Goal: Task Accomplishment & Management: Use online tool/utility

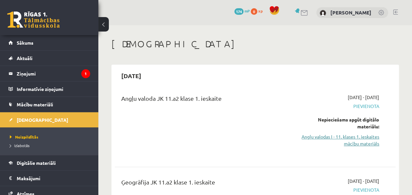
click at [348, 140] on link "Angļu valodas I - 11. klases 1. ieskaites mācību materiāls" at bounding box center [339, 140] width 79 height 14
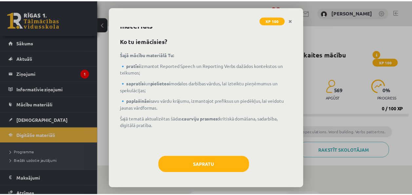
scroll to position [17, 0]
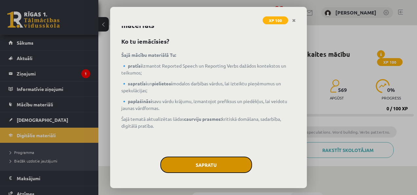
click at [216, 157] on button "Sapratu" at bounding box center [206, 164] width 92 height 16
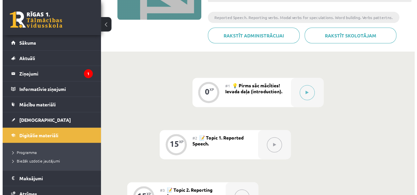
scroll to position [115, 0]
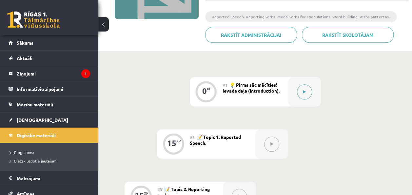
click at [307, 91] on button at bounding box center [304, 91] width 15 height 15
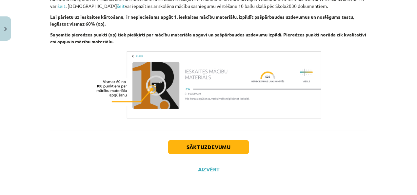
scroll to position [494, 0]
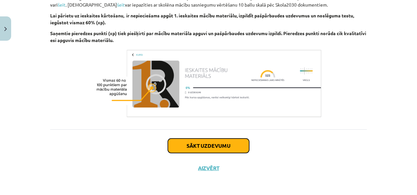
click at [218, 148] on button "Sākt uzdevumu" at bounding box center [208, 145] width 81 height 14
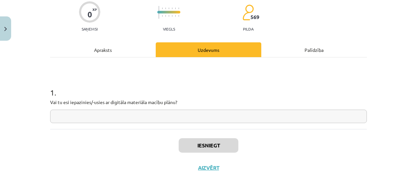
scroll to position [54, 0]
click at [157, 119] on input "text" at bounding box center [208, 116] width 317 height 13
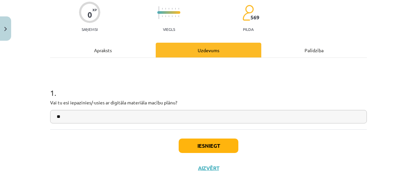
type input "**"
click at [200, 147] on button "Iesniegt" at bounding box center [209, 145] width 60 height 14
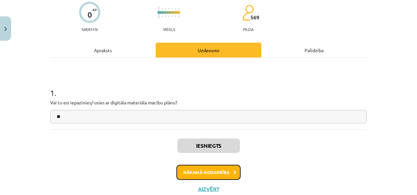
click at [215, 169] on button "Nākamā nodarbība" at bounding box center [208, 172] width 64 height 15
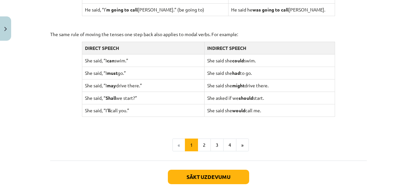
scroll to position [670, 0]
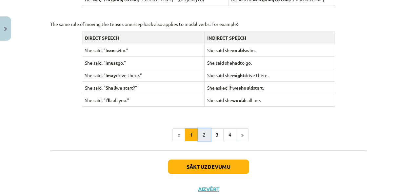
click at [202, 133] on button "2" at bounding box center [204, 134] width 13 height 13
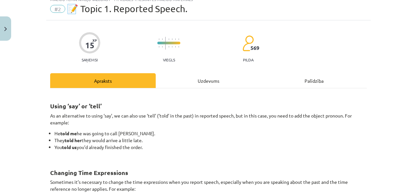
scroll to position [24, 0]
click at [193, 78] on div "Uzdevums" at bounding box center [209, 80] width 106 height 15
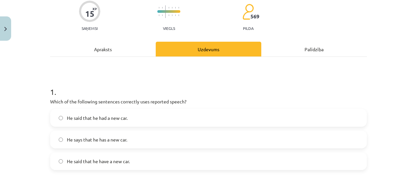
click at [95, 54] on div "Apraksts" at bounding box center [103, 49] width 106 height 15
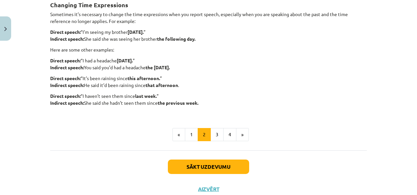
scroll to position [212, 0]
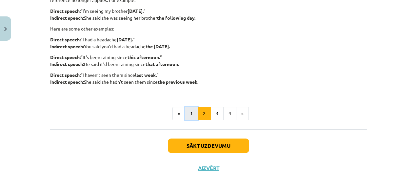
click at [193, 117] on button "1" at bounding box center [191, 113] width 13 height 13
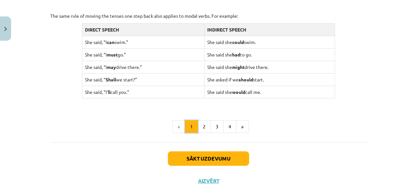
scroll to position [689, 0]
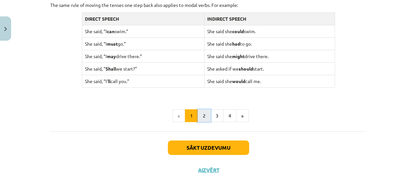
click at [201, 115] on button "2" at bounding box center [204, 115] width 13 height 13
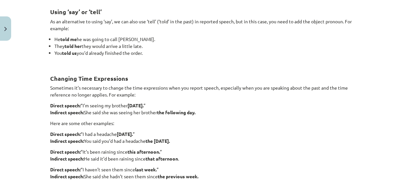
scroll to position [117, 0]
click at [138, 94] on p "Sometimes it’s necessary to change the time expressions when you report speech,…" at bounding box center [208, 92] width 317 height 14
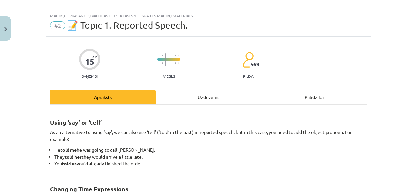
scroll to position [0, 0]
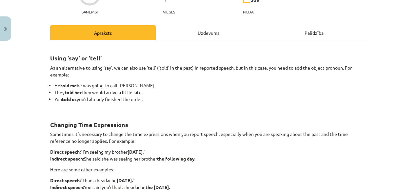
click at [193, 28] on div "Uzdevums" at bounding box center [209, 32] width 106 height 15
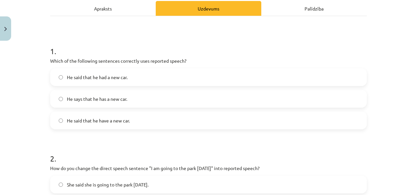
scroll to position [95, 0]
drag, startPoint x: 132, startPoint y: 121, endPoint x: 135, endPoint y: 108, distance: 13.3
click at [135, 108] on div "He said that he had a new car. He says that he has a new car. He said that he h…" at bounding box center [208, 99] width 317 height 61
drag, startPoint x: 135, startPoint y: 108, endPoint x: 123, endPoint y: 152, distance: 45.7
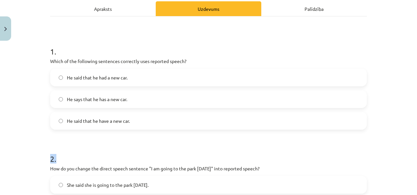
drag, startPoint x: 123, startPoint y: 152, endPoint x: 61, endPoint y: 154, distance: 62.7
click at [61, 154] on h1 "2 ." at bounding box center [208, 153] width 317 height 20
click at [39, 150] on div "Mācību tēma: Angļu valodas i - 11. klases 1. ieskaites mācību materiāls #2 📝 To…" at bounding box center [208, 97] width 417 height 195
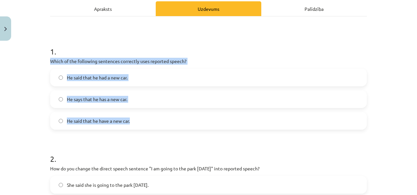
drag, startPoint x: 47, startPoint y: 60, endPoint x: 135, endPoint y: 126, distance: 109.9
copy div "Which of the following sentences correctly uses reported speech? He said that h…"
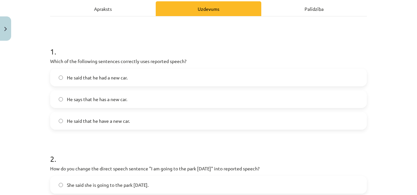
click at [110, 147] on h1 "2 ." at bounding box center [208, 153] width 317 height 20
click at [128, 80] on label "He said that he had a new car." at bounding box center [208, 77] width 315 height 16
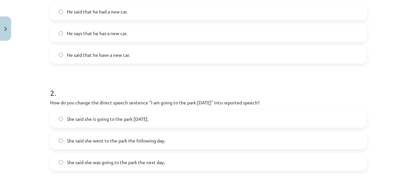
scroll to position [162, 0]
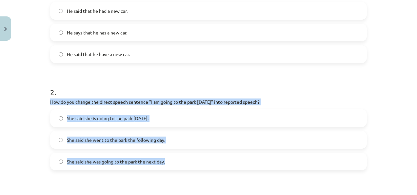
drag, startPoint x: 47, startPoint y: 99, endPoint x: 187, endPoint y: 155, distance: 150.4
copy div "How do you change the direct speech sentence "I am going to the park tomorrow" …"
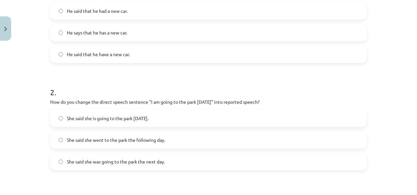
click at [272, 26] on label "He says that he has a new car." at bounding box center [208, 32] width 315 height 16
click at [171, 165] on label "She said she was going to the park the next day." at bounding box center [208, 161] width 315 height 16
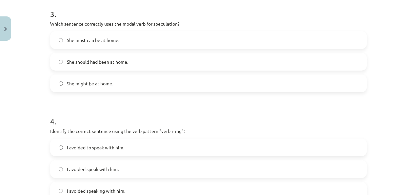
scroll to position [347, 0]
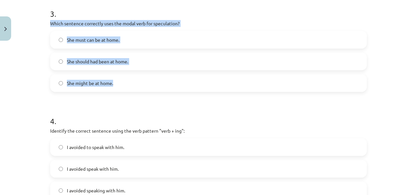
drag, startPoint x: 47, startPoint y: 22, endPoint x: 126, endPoint y: 84, distance: 101.1
click at [126, 84] on div "15 XP Saņemsi Viegls 569 pilda Apraksts Uzdevums Palīdzība 1 . Which of the fol…" at bounding box center [208, 31] width 325 height 670
copy div "Which sentence correctly uses the modal verb for speculation? She must can be a…"
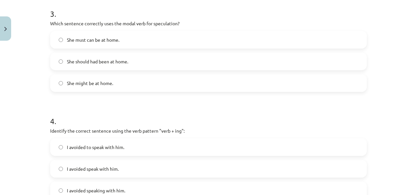
click at [144, 115] on h1 "4 ." at bounding box center [208, 115] width 317 height 20
click at [103, 80] on span "She might be at home." at bounding box center [90, 83] width 46 height 7
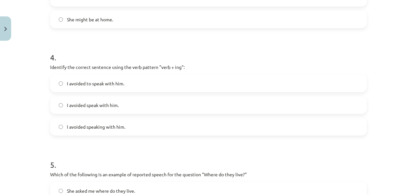
scroll to position [416, 0]
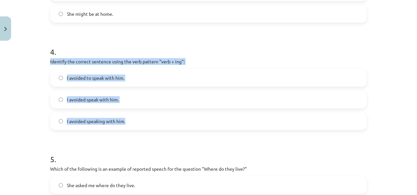
drag, startPoint x: 47, startPoint y: 60, endPoint x: 124, endPoint y: 121, distance: 97.4
copy div "Identify the correct sentence using the verb pattern "verb + ing": I avoided to…"
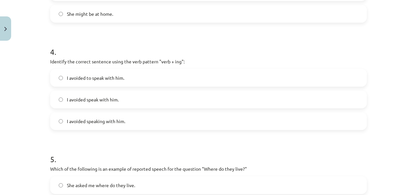
click at [152, 144] on h1 "5 ." at bounding box center [208, 153] width 317 height 20
click at [110, 115] on label "I avoided speaking with him." at bounding box center [208, 121] width 315 height 16
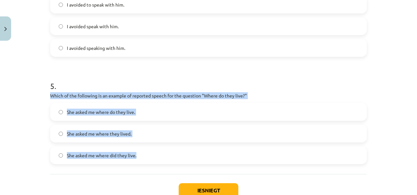
drag, startPoint x: 48, startPoint y: 95, endPoint x: 134, endPoint y: 156, distance: 105.6
click at [134, 156] on div "5 . Which of the following is an example of reported speech for the question "W…" at bounding box center [208, 117] width 317 height 94
copy div "Which of the following is an example of reported speech for the question "Where…"
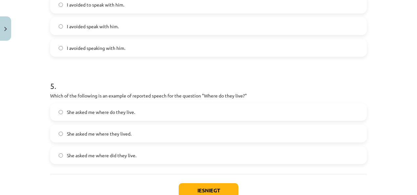
click at [297, 85] on h1 "5 ." at bounding box center [208, 80] width 317 height 20
click at [147, 134] on label "She asked me where they lived." at bounding box center [208, 133] width 315 height 16
click at [207, 184] on button "Iesniegt" at bounding box center [209, 190] width 60 height 14
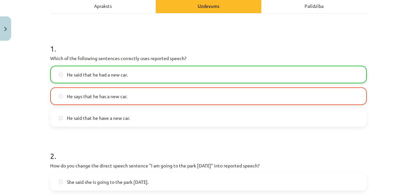
scroll to position [98, 0]
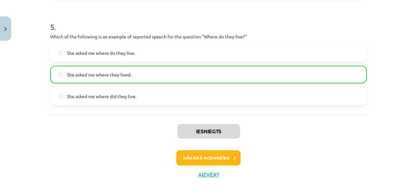
scroll to position [555, 0]
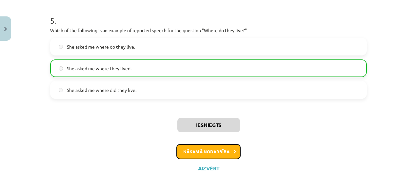
click at [218, 149] on button "Nākamā nodarbība" at bounding box center [208, 151] width 64 height 15
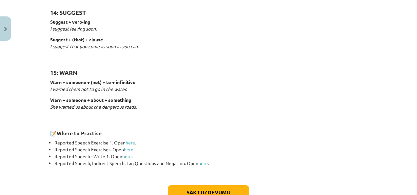
scroll to position [1070, 0]
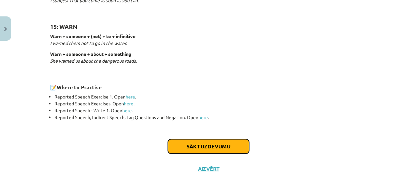
click at [207, 150] on button "Sākt uzdevumu" at bounding box center [208, 146] width 81 height 14
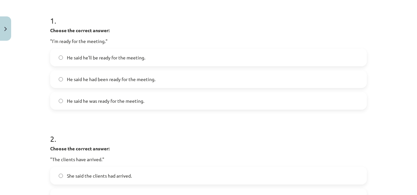
scroll to position [127, 0]
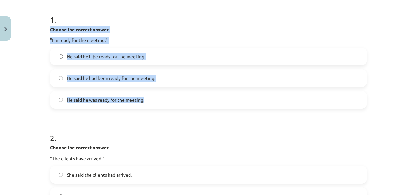
drag, startPoint x: 48, startPoint y: 28, endPoint x: 145, endPoint y: 103, distance: 122.9
click at [145, 103] on div "1 . Choose the correct answer: "I'm ready for the meeting." He said he'll be re…" at bounding box center [208, 56] width 317 height 105
copy div "Choose the correct answer: "I'm ready for the meeting." He said he'll be ready …"
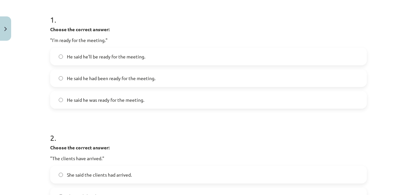
click at [151, 123] on h1 "2 ." at bounding box center [208, 132] width 317 height 20
click at [117, 99] on span "He said he was ready for the meeting." at bounding box center [105, 99] width 77 height 7
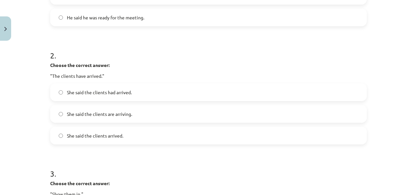
scroll to position [245, 0]
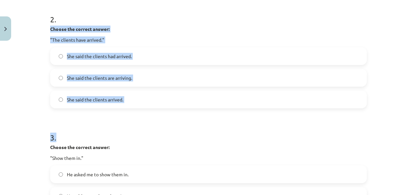
drag, startPoint x: 48, startPoint y: 30, endPoint x: 139, endPoint y: 113, distance: 123.5
click at [139, 113] on form "1 . Choose the correct answer: "I'm ready for the meeting." He said he'll be re…" at bounding box center [208, 173] width 317 height 577
drag, startPoint x: 139, startPoint y: 113, endPoint x: 132, endPoint y: 119, distance: 10.0
click at [132, 119] on form "1 . Choose the correct answer: "I'm ready for the meeting." He said he'll be re…" at bounding box center [208, 173] width 317 height 577
copy form "Choose the correct answer: "The clients have arrived." She said the clients had…"
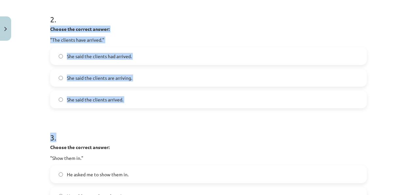
click at [136, 130] on h1 "3 ." at bounding box center [208, 131] width 317 height 20
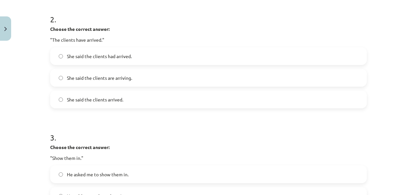
click at [110, 58] on span "She said the clients had arrived." at bounding box center [99, 56] width 65 height 7
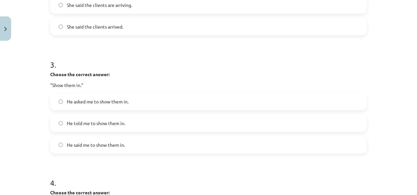
scroll to position [327, 0]
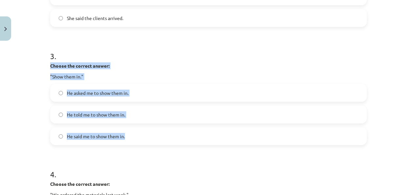
drag, startPoint x: 48, startPoint y: 63, endPoint x: 128, endPoint y: 132, distance: 105.8
click at [128, 132] on div "3 . Choose the correct answer: "Show them in." He asked me to show them in. He …" at bounding box center [208, 92] width 317 height 105
copy div "Choose the correct answer: "Show them in." He asked me to show them in. He told…"
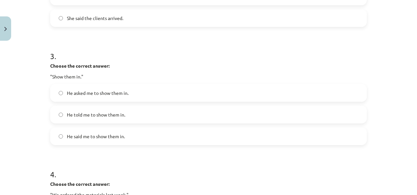
click at [164, 160] on h1 "4 ." at bounding box center [208, 168] width 317 height 20
click at [137, 119] on label "He told me to show them in." at bounding box center [208, 114] width 315 height 16
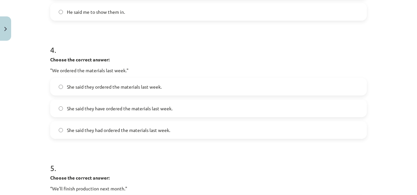
scroll to position [447, 0]
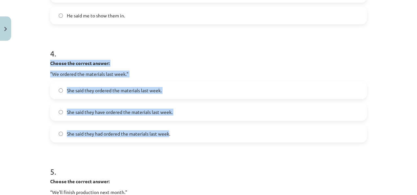
drag, startPoint x: 46, startPoint y: 61, endPoint x: 168, endPoint y: 139, distance: 145.2
copy div "Choose the correct answer: "We ordered the materials last week." She said they …"
click at [130, 139] on label "She said they had ordered the materials last week." at bounding box center [208, 133] width 315 height 16
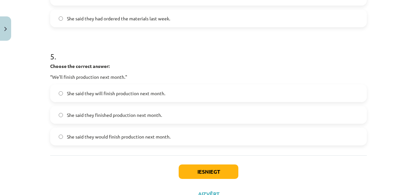
scroll to position [563, 0]
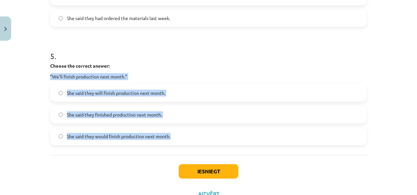
drag, startPoint x: 47, startPoint y: 74, endPoint x: 170, endPoint y: 141, distance: 139.4
copy div "“We'll finish production next month." She said they will finish production next…"
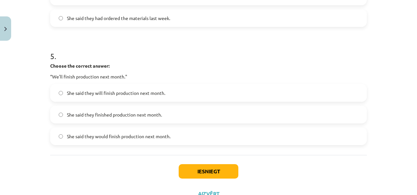
click at [72, 157] on div "Iesniegt Aizvērt" at bounding box center [208, 178] width 317 height 46
click at [107, 137] on span "She said they would finish production next month." at bounding box center [119, 136] width 104 height 7
click at [200, 166] on button "Iesniegt" at bounding box center [209, 171] width 60 height 14
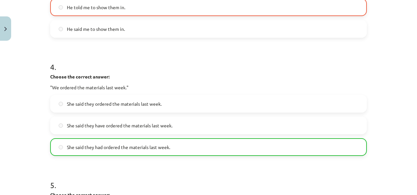
scroll to position [609, 0]
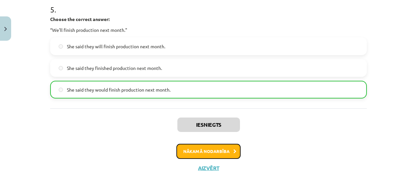
click at [215, 151] on button "Nākamā nodarbība" at bounding box center [208, 151] width 64 height 15
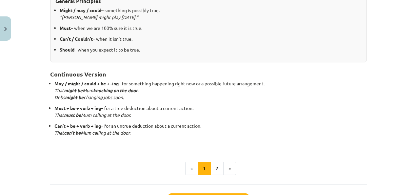
scroll to position [215, 0]
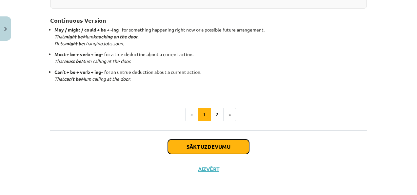
click at [213, 144] on button "Sākt uzdevumu" at bounding box center [208, 146] width 81 height 14
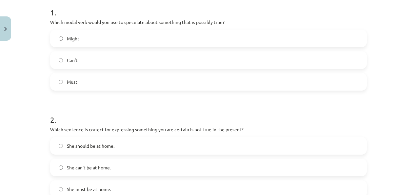
scroll to position [134, 0]
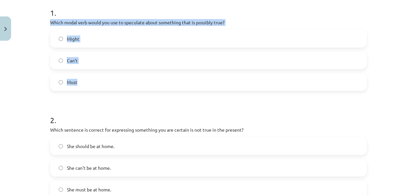
drag, startPoint x: 46, startPoint y: 20, endPoint x: 93, endPoint y: 88, distance: 82.8
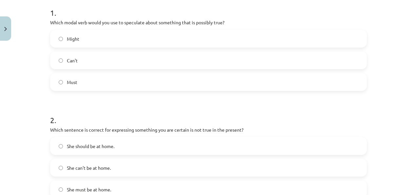
click at [114, 144] on label "She should be at home." at bounding box center [208, 146] width 315 height 16
click at [142, 40] on label "Might" at bounding box center [208, 38] width 315 height 16
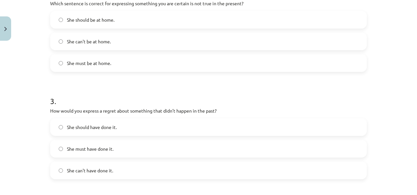
scroll to position [236, 0]
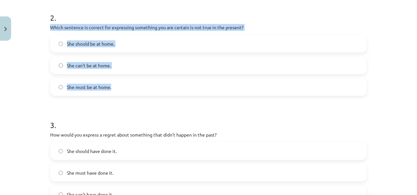
drag, startPoint x: 48, startPoint y: 26, endPoint x: 119, endPoint y: 76, distance: 87.0
click at [119, 76] on div "2 . Which sentence is correct for expressing something you are certain is not t…" at bounding box center [208, 49] width 317 height 94
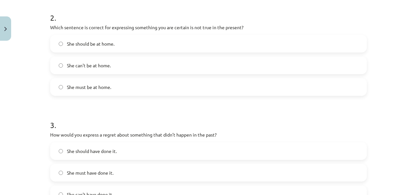
click at [149, 98] on form "1 . Which modal verb would you use to speculate about something that is possibl…" at bounding box center [208, 155] width 317 height 523
click at [113, 69] on label "She can't be at home." at bounding box center [208, 65] width 315 height 16
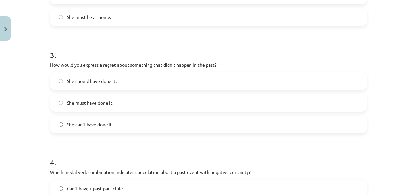
scroll to position [343, 0]
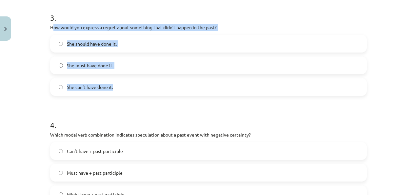
drag, startPoint x: 50, startPoint y: 26, endPoint x: 115, endPoint y: 85, distance: 88.9
click at [115, 85] on div "3 . How would you express a regret about something that didn’t happen in the pa…" at bounding box center [208, 49] width 317 height 94
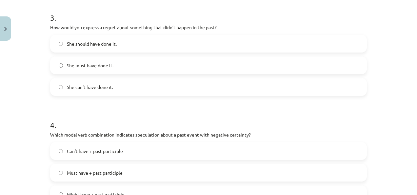
drag, startPoint x: 115, startPoint y: 85, endPoint x: 115, endPoint y: 111, distance: 26.2
click at [115, 111] on h1 "4 ." at bounding box center [208, 119] width 317 height 20
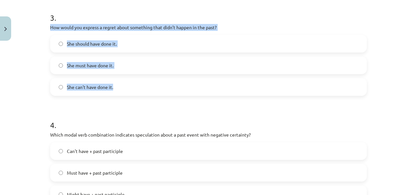
drag, startPoint x: 39, startPoint y: 24, endPoint x: 113, endPoint y: 84, distance: 95.4
click at [113, 84] on div "Mācību tēma: Angļu valodas i - 11. klases 1. ieskaites mācību materiāls #4 📝 To…" at bounding box center [208, 97] width 417 height 195
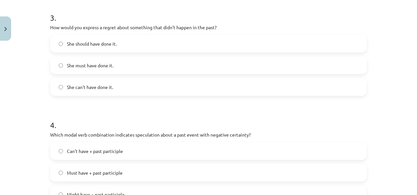
click at [131, 99] on form "1 . Which modal verb would you use to speculate about something that is possibl…" at bounding box center [208, 48] width 317 height 523
click at [117, 49] on label "She should have done it." at bounding box center [208, 43] width 315 height 16
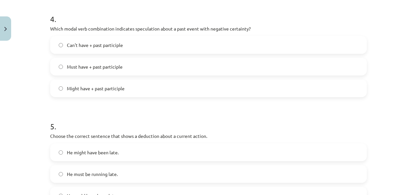
scroll to position [450, 0]
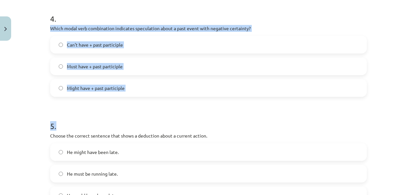
drag, startPoint x: 48, startPoint y: 28, endPoint x: 126, endPoint y: 98, distance: 105.6
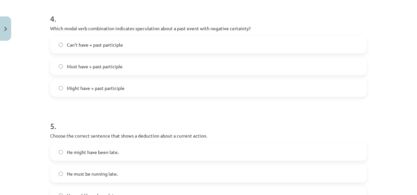
click at [115, 64] on span "Must have + past participle" at bounding box center [95, 66] width 56 height 7
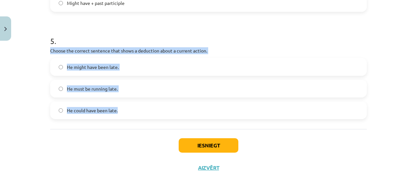
drag, startPoint x: 46, startPoint y: 48, endPoint x: 133, endPoint y: 117, distance: 111.8
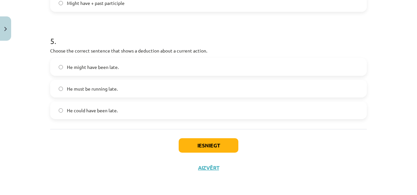
click at [77, 157] on div "Iesniegt Aizvērt" at bounding box center [208, 152] width 317 height 46
click at [107, 91] on span "He must be running late." at bounding box center [92, 88] width 51 height 7
click at [212, 143] on button "Iesniegt" at bounding box center [209, 145] width 60 height 14
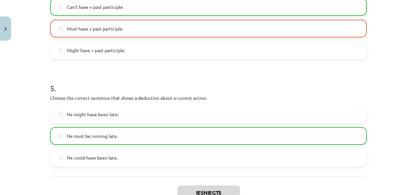
scroll to position [555, 0]
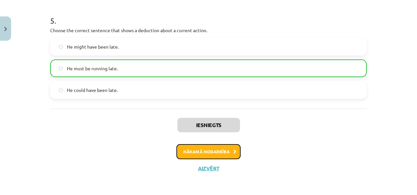
click at [224, 153] on button "Nākamā nodarbība" at bounding box center [208, 151] width 64 height 15
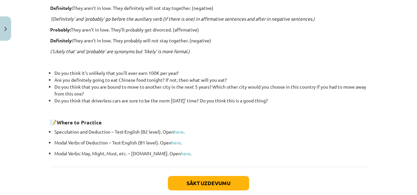
scroll to position [257, 0]
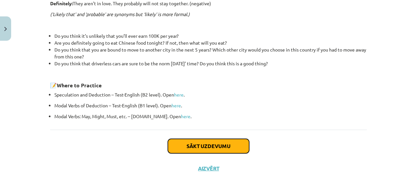
click at [185, 147] on button "Sākt uzdevumu" at bounding box center [208, 146] width 81 height 14
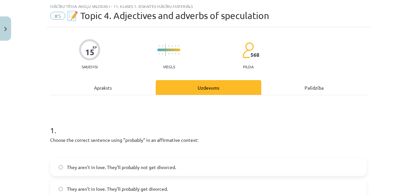
scroll to position [55, 0]
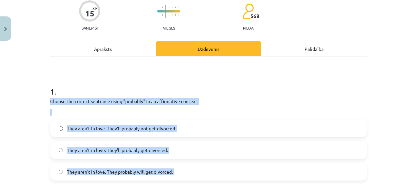
drag, startPoint x: 48, startPoint y: 100, endPoint x: 187, endPoint y: 183, distance: 162.4
click at [12, 140] on div "Mācību tēma: Angļu valodas i - 11. klases 1. ieskaites mācību materiāls #5 📝 To…" at bounding box center [208, 97] width 417 height 195
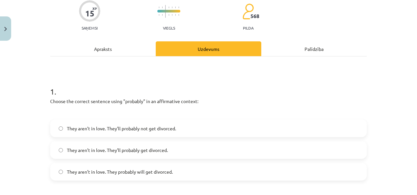
click at [157, 148] on span "They aren’t in love. They’ll probably get divorced." at bounding box center [117, 150] width 101 height 7
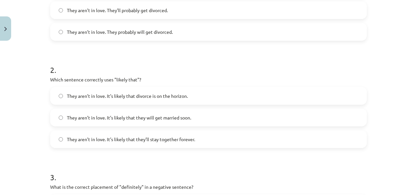
scroll to position [197, 0]
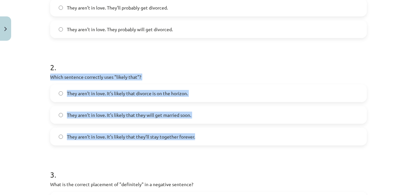
drag, startPoint x: 47, startPoint y: 78, endPoint x: 199, endPoint y: 145, distance: 166.2
click at [199, 145] on div "15 XP Saņemsi Viegls 568 pilda Apraksts Uzdevums Palīdzība 1 . Choose the corre…" at bounding box center [208, 186] width 325 height 680
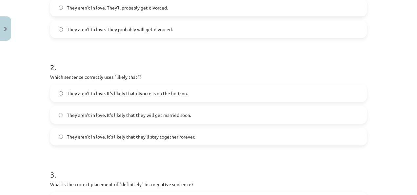
click at [141, 165] on h1 "3 ." at bounding box center [208, 168] width 317 height 20
click at [152, 92] on span "They aren’t in love. It’s likely that divorce is on the horizon." at bounding box center [127, 93] width 121 height 7
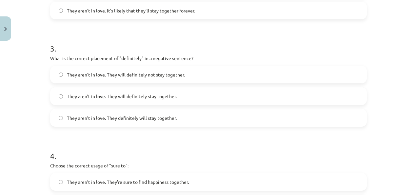
scroll to position [328, 0]
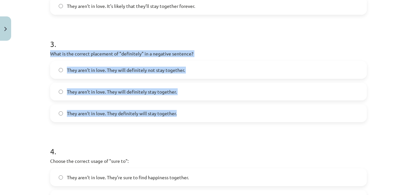
drag, startPoint x: 45, startPoint y: 51, endPoint x: 173, endPoint y: 117, distance: 145.0
click at [173, 117] on div "15 XP Saņemsi Viegls 568 pilda Apraksts Uzdevums Palīdzība 1 . Choose the corre…" at bounding box center [208, 56] width 325 height 680
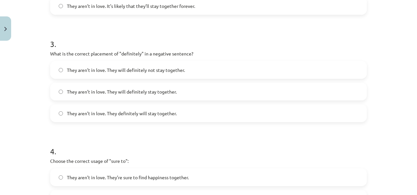
click at [204, 146] on h1 "4 ." at bounding box center [208, 145] width 317 height 20
click at [197, 66] on label "They aren’t in love. They will definitely not stay together." at bounding box center [208, 70] width 315 height 16
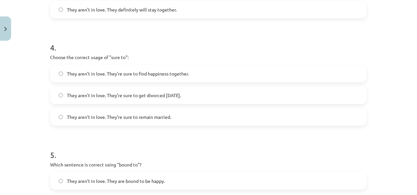
scroll to position [474, 0]
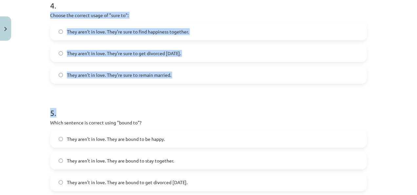
drag, startPoint x: 45, startPoint y: 12, endPoint x: 174, endPoint y: 84, distance: 148.0
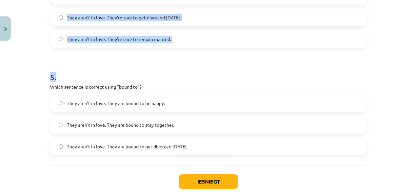
scroll to position [510, 0]
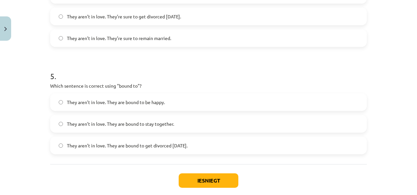
click at [188, 147] on span "They aren’t in love. They are bound to get divorced within six months." at bounding box center [127, 145] width 121 height 7
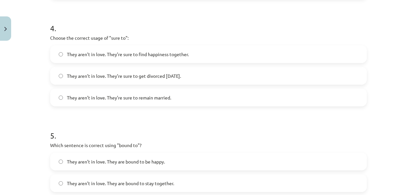
scroll to position [451, 0]
click at [181, 72] on span "They aren’t in love. They’re sure to get divorced within six months." at bounding box center [124, 75] width 114 height 7
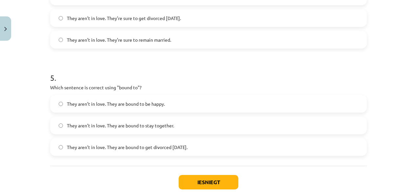
scroll to position [510, 0]
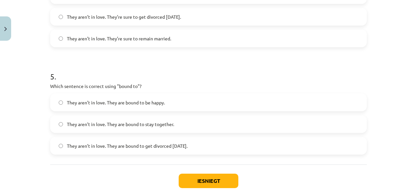
drag, startPoint x: 45, startPoint y: 83, endPoint x: 227, endPoint y: 162, distance: 198.7
click at [258, 122] on label "They aren’t in love. They are bound to stay together." at bounding box center [208, 124] width 315 height 16
click at [192, 130] on label "They aren’t in love. They are bound to stay together." at bounding box center [208, 124] width 315 height 16
click at [195, 149] on label "They aren’t in love. They are bound to get divorced within six months." at bounding box center [208, 145] width 315 height 16
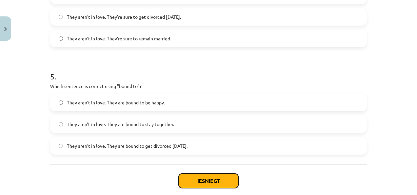
click at [203, 176] on button "Iesniegt" at bounding box center [209, 180] width 60 height 14
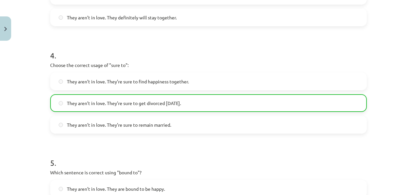
scroll to position [566, 0]
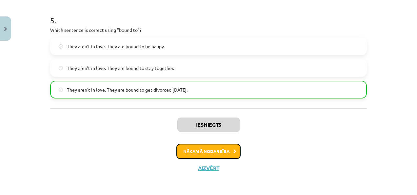
click at [223, 152] on button "Nākamā nodarbība" at bounding box center [208, 151] width 64 height 15
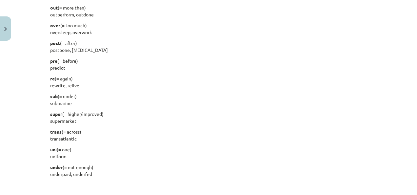
scroll to position [875, 0]
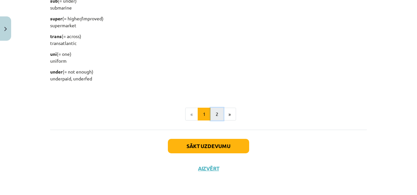
click at [217, 114] on button "2" at bounding box center [217, 114] width 13 height 13
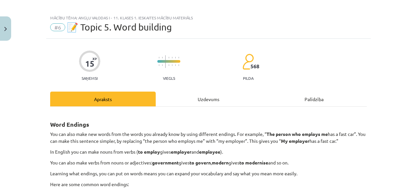
scroll to position [0, 0]
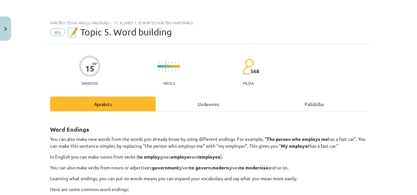
click at [186, 107] on div "Uzdevums" at bounding box center [209, 103] width 106 height 15
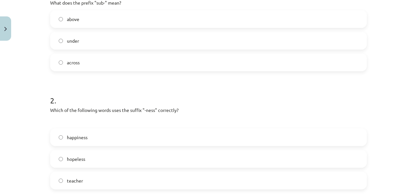
scroll to position [129, 0]
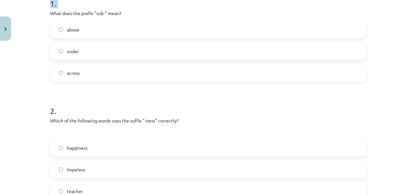
drag, startPoint x: 47, startPoint y: 25, endPoint x: 185, endPoint y: 197, distance: 220.7
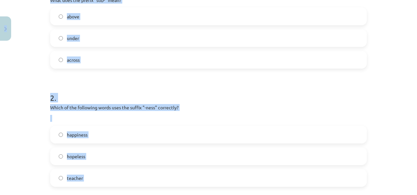
click at [190, 102] on div "2 . Which of the following words uses the suffix "-ness" correctly? happiness h…" at bounding box center [208, 134] width 317 height 105
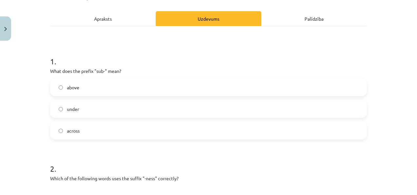
scroll to position [86, 0]
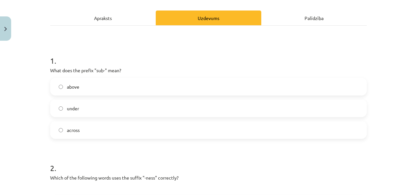
click at [106, 108] on label "under" at bounding box center [208, 108] width 315 height 16
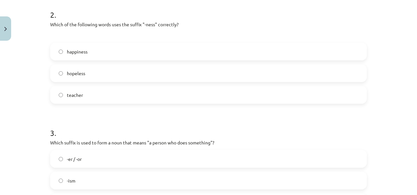
scroll to position [239, 0]
click at [110, 48] on label "happiness" at bounding box center [208, 51] width 315 height 16
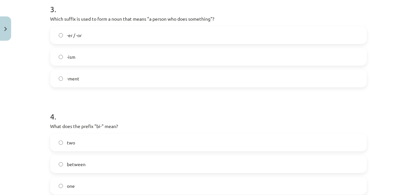
scroll to position [363, 0]
click at [148, 34] on label "-er / -or" at bounding box center [208, 35] width 315 height 16
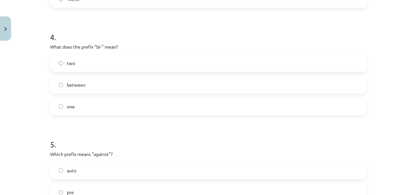
click at [115, 68] on label "two" at bounding box center [208, 63] width 315 height 16
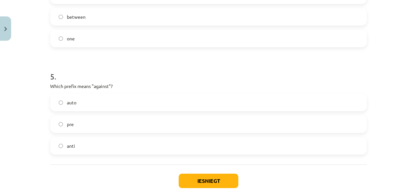
scroll to position [512, 0]
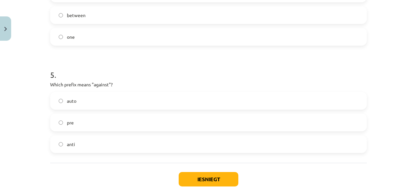
click at [98, 144] on label "anti" at bounding box center [208, 144] width 315 height 16
click at [218, 178] on button "Iesniegt" at bounding box center [209, 179] width 60 height 14
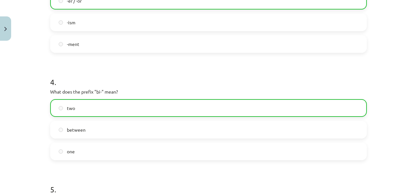
scroll to position [566, 0]
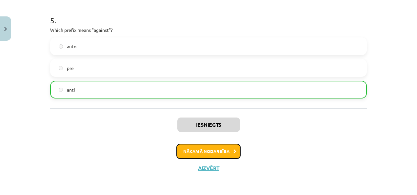
click at [207, 149] on button "Nākamā nodarbība" at bounding box center [208, 151] width 64 height 15
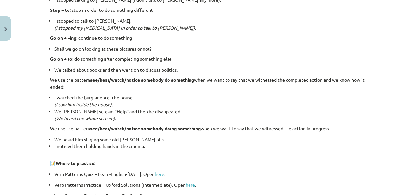
scroll to position [923, 0]
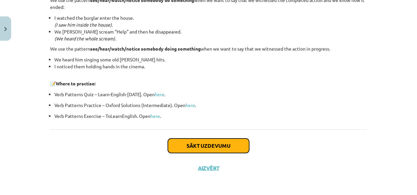
click at [193, 148] on button "Sākt uzdevumu" at bounding box center [208, 145] width 81 height 14
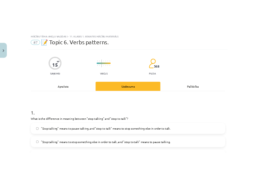
scroll to position [87, 0]
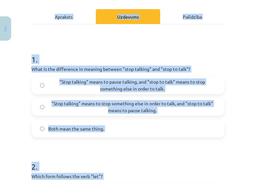
click at [242, 71] on div "Mācību tēma: Angļu valodas i - 11. klases 1. ieskaites mācību materiāls #7 📝 To…" at bounding box center [128, 92] width 256 height 185
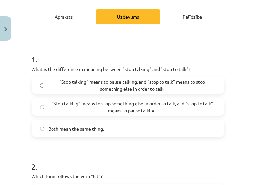
click at [14, 80] on div "Mācību tēma: Angļu valodas i - 11. klases 1. ieskaites mācību materiāls #7 📝 To…" at bounding box center [128, 92] width 256 height 185
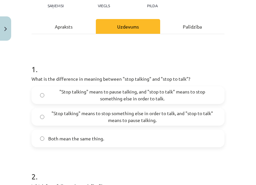
scroll to position [76, 0]
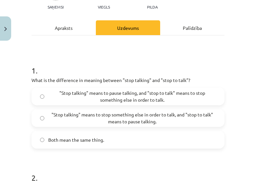
click at [136, 95] on span ""Stop talking" means to pause talking, and "stop to talk" means to stop somethi…" at bounding box center [132, 97] width 168 height 14
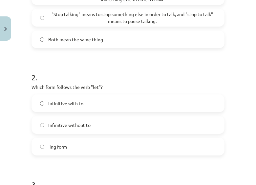
scroll to position [240, 0]
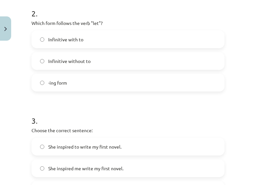
click at [76, 62] on span "Infinitive without to" at bounding box center [69, 61] width 42 height 7
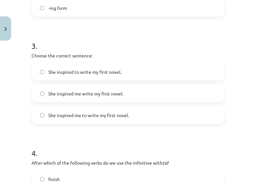
click at [98, 77] on label "She inspired to write my first novel." at bounding box center [128, 72] width 192 height 16
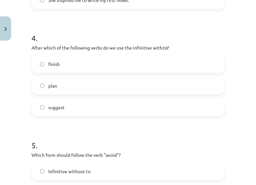
scroll to position [431, 0]
click at [81, 75] on div "finish plan suggest" at bounding box center [127, 85] width 193 height 61
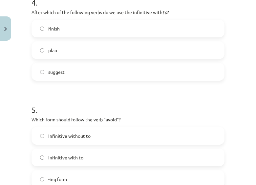
scroll to position [474, 0]
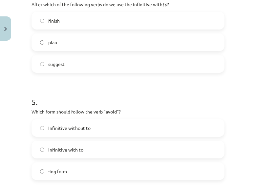
click at [87, 41] on label "plan" at bounding box center [128, 42] width 192 height 16
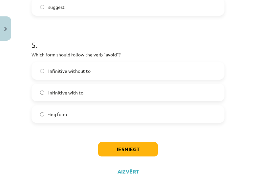
click at [73, 112] on label "-ing form" at bounding box center [128, 114] width 192 height 16
click at [120, 154] on button "Iesniegt" at bounding box center [128, 149] width 60 height 14
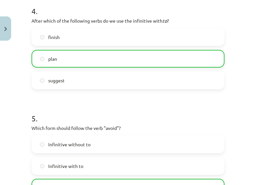
scroll to position [565, 0]
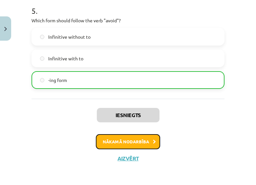
click at [134, 138] on button "Nākamā nodarbība" at bounding box center [128, 141] width 64 height 15
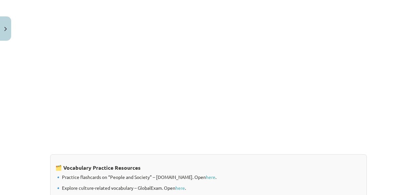
scroll to position [578, 0]
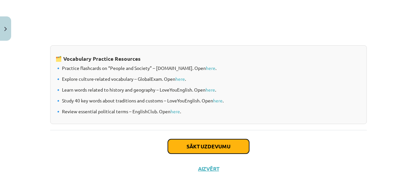
click at [213, 141] on button "Sākt uzdevumu" at bounding box center [208, 146] width 81 height 14
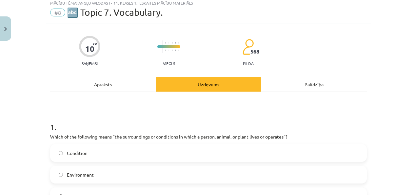
scroll to position [0, 0]
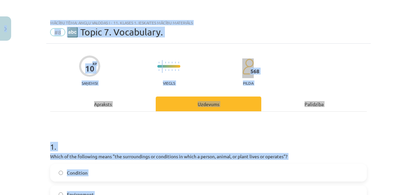
click at [298, 82] on div "10 XP Saņemsi Viegls 568 pilda" at bounding box center [208, 68] width 317 height 34
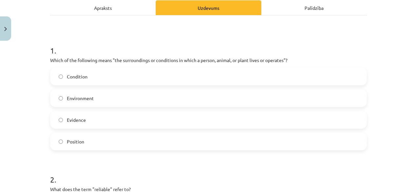
scroll to position [96, 0]
click at [109, 100] on label "Environment" at bounding box center [208, 98] width 315 height 16
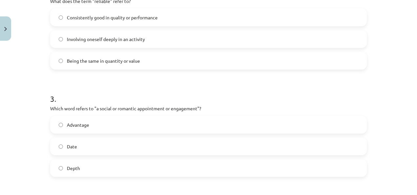
scroll to position [283, 0]
click at [137, 15] on span "Consistently good in quality or performance" at bounding box center [112, 18] width 91 height 7
click at [100, 141] on label "Date" at bounding box center [208, 147] width 315 height 16
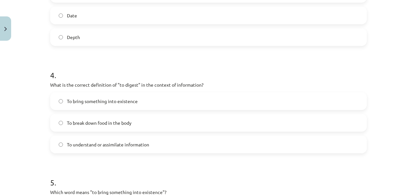
scroll to position [425, 0]
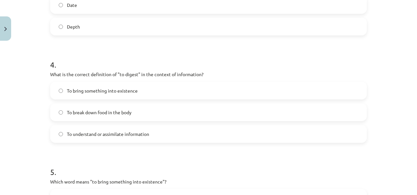
click at [104, 139] on label "To understand or assimilate information" at bounding box center [208, 134] width 315 height 16
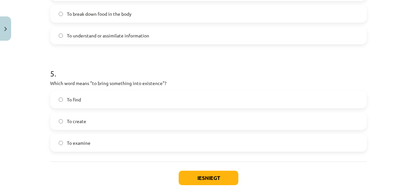
scroll to position [527, 0]
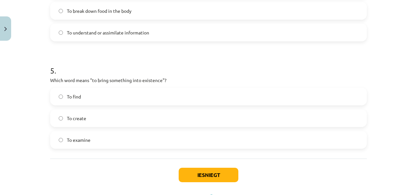
click at [91, 116] on label "To create" at bounding box center [208, 118] width 315 height 16
click at [215, 175] on button "Iesniegt" at bounding box center [209, 175] width 60 height 14
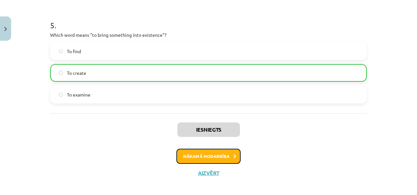
click at [217, 157] on button "Nākamā nodarbība" at bounding box center [208, 156] width 64 height 15
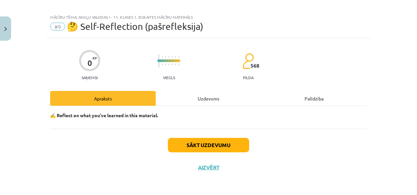
scroll to position [5, 0]
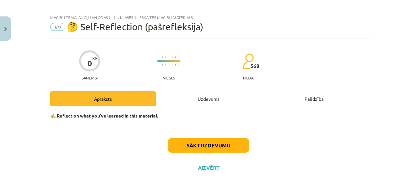
click at [202, 100] on div "Uzdevums" at bounding box center [209, 98] width 106 height 15
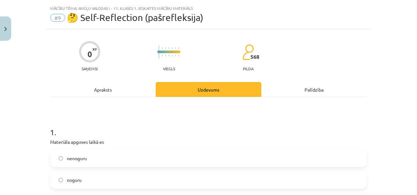
scroll to position [0, 0]
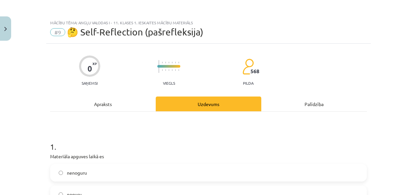
click at [105, 108] on div "Apraksts" at bounding box center [103, 103] width 106 height 15
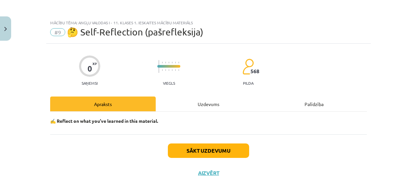
scroll to position [5, 0]
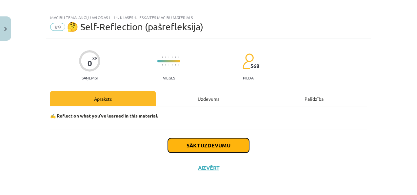
click at [190, 144] on button "Sākt uzdevumu" at bounding box center [208, 145] width 81 height 14
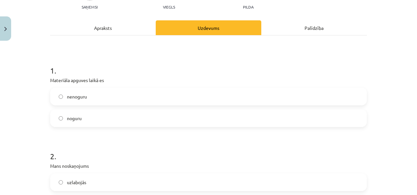
scroll to position [76, 0]
click at [80, 98] on span "nenoguru" at bounding box center [77, 96] width 20 height 7
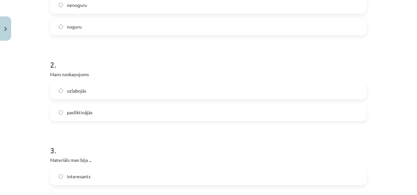
scroll to position [169, 0]
click at [81, 88] on span "uzlabojās" at bounding box center [76, 89] width 19 height 7
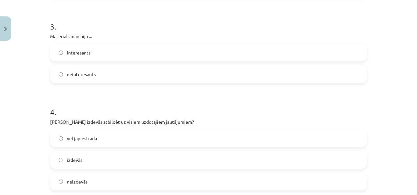
scroll to position [304, 0]
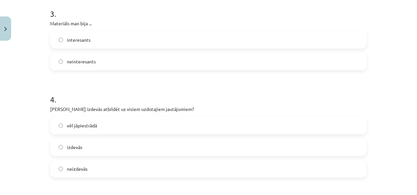
click at [79, 46] on label "interesants" at bounding box center [208, 39] width 315 height 16
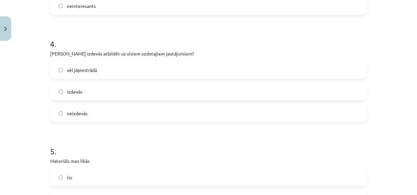
scroll to position [360, 0]
click at [93, 68] on span "vēl jāpiestrādā" at bounding box center [82, 69] width 30 height 7
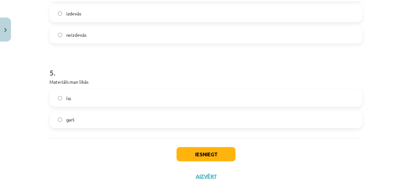
scroll to position [448, 0]
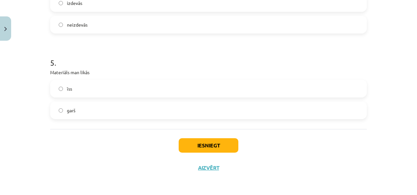
click at [83, 92] on label "īss" at bounding box center [208, 88] width 315 height 16
click at [82, 104] on label "garš" at bounding box center [208, 110] width 315 height 16
click at [72, 93] on label "īss" at bounding box center [208, 88] width 315 height 16
click at [190, 146] on button "Iesniegt" at bounding box center [209, 145] width 60 height 14
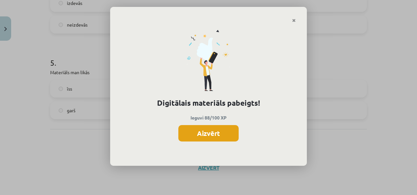
click at [209, 131] on button "Aizvērt" at bounding box center [208, 133] width 60 height 16
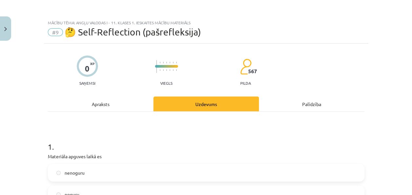
scroll to position [15, 0]
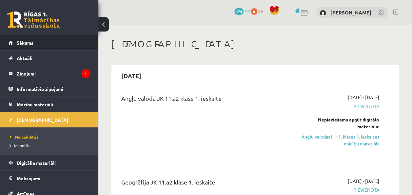
click at [32, 46] on link "Sākums" at bounding box center [50, 42] width 82 height 15
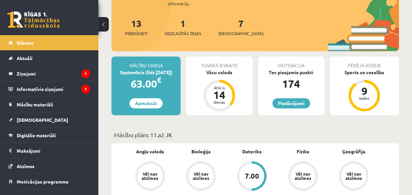
scroll to position [112, 0]
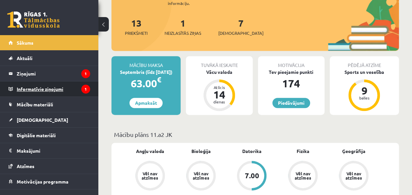
click at [59, 86] on legend "Informatīvie ziņojumi 1" at bounding box center [53, 88] width 73 height 15
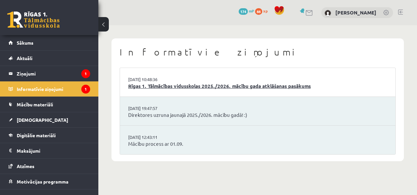
click at [217, 83] on link "Rīgas 1. Tālmācības vidusskolas 2025./2026. mācību gada atklāšanas pasākums" at bounding box center [257, 86] width 259 height 8
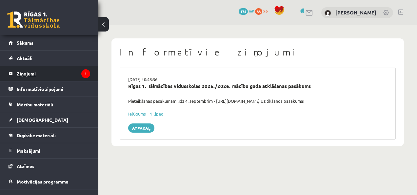
click at [68, 73] on legend "Ziņojumi 1" at bounding box center [53, 73] width 73 height 15
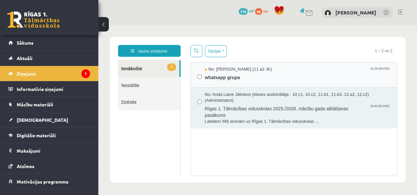
click at [243, 84] on div "No: Raivis Nagla (11.a2 JK) 21:28 01/09/2025 whatsapp grupa" at bounding box center [294, 74] width 207 height 25
click at [234, 76] on span "whatsapp grupa" at bounding box center [298, 76] width 186 height 8
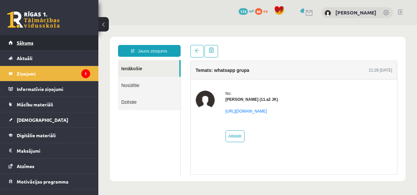
click at [19, 39] on link "Sākums" at bounding box center [50, 42] width 82 height 15
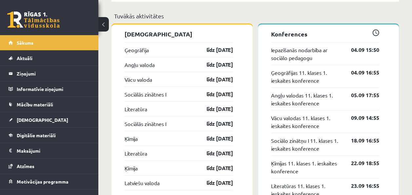
scroll to position [587, 0]
